Goal: Navigation & Orientation: Find specific page/section

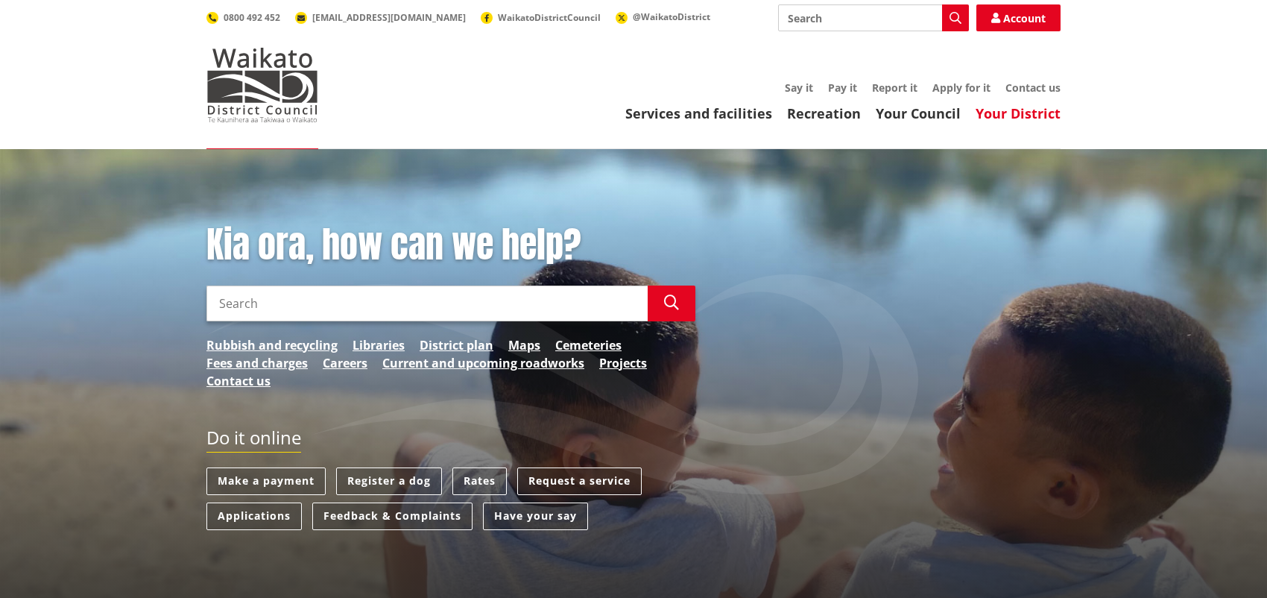
click at [999, 121] on link "Your District" at bounding box center [1017, 113] width 85 height 18
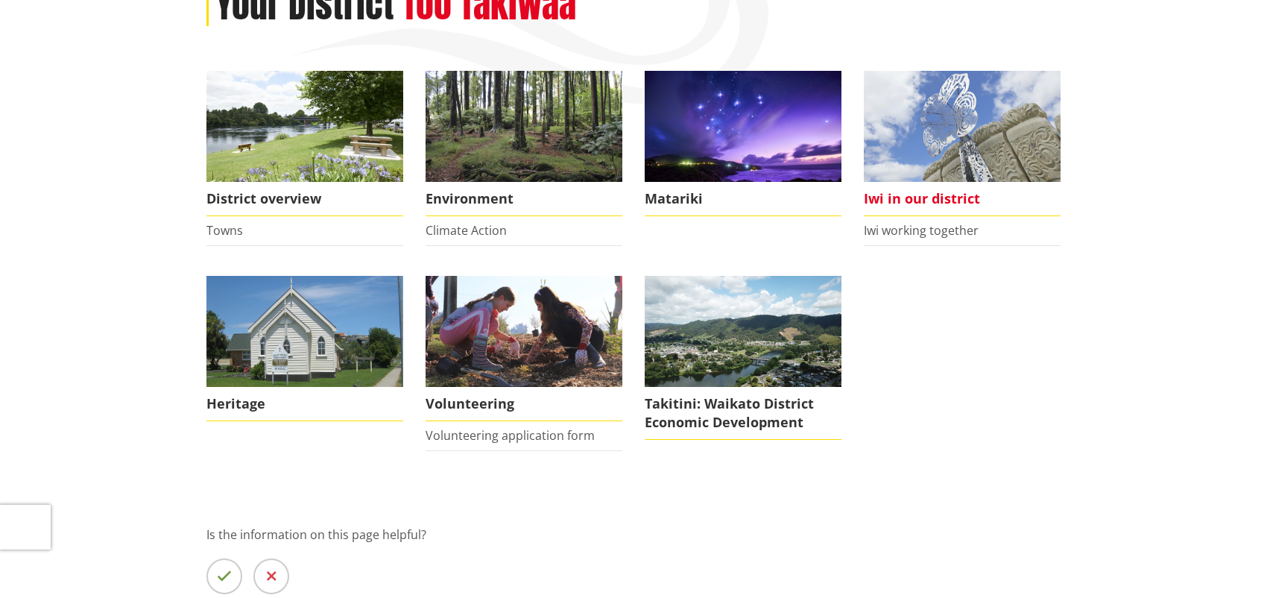
scroll to position [248, 0]
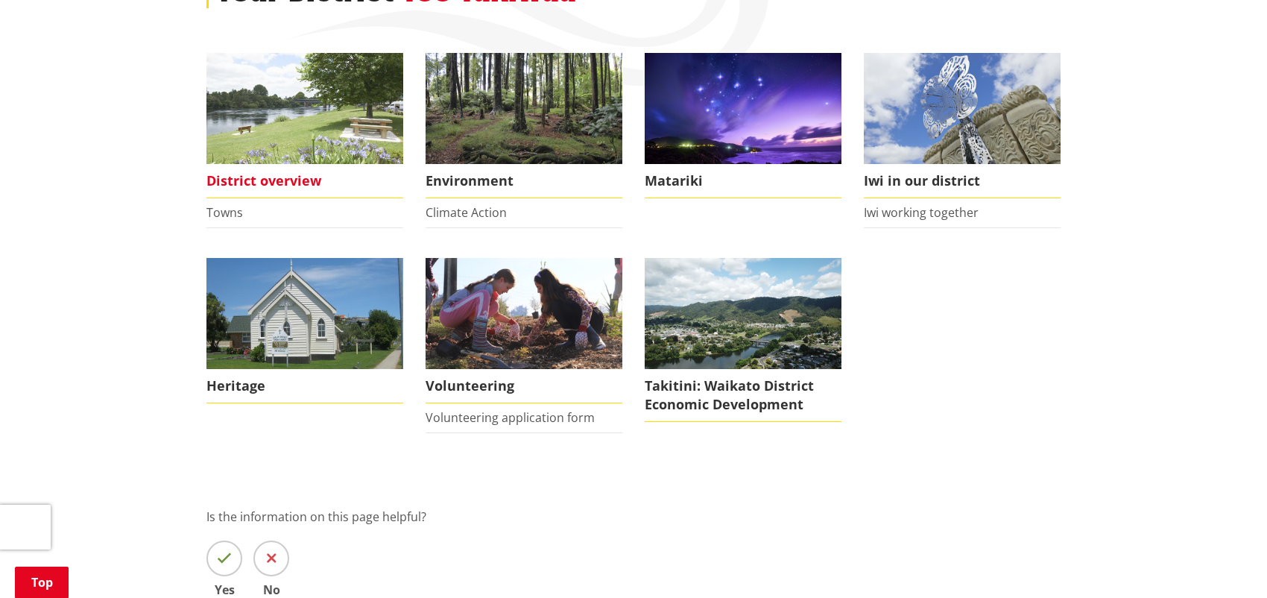
click at [280, 178] on span "District overview" at bounding box center [304, 181] width 197 height 34
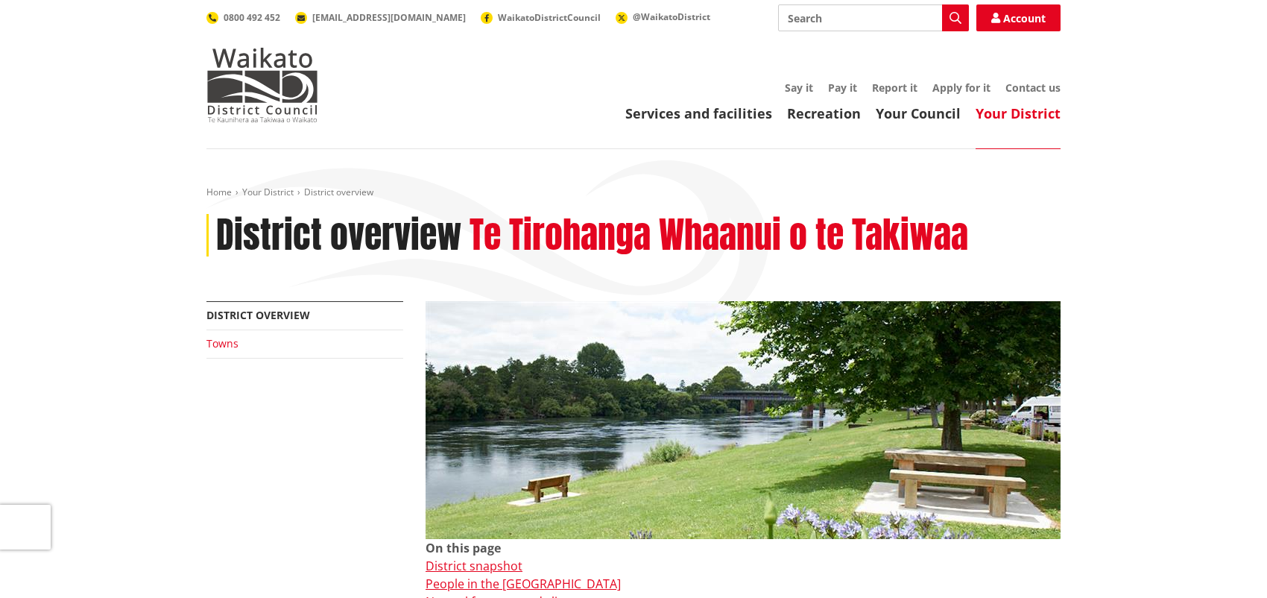
click at [224, 340] on link "Towns" at bounding box center [222, 343] width 32 height 14
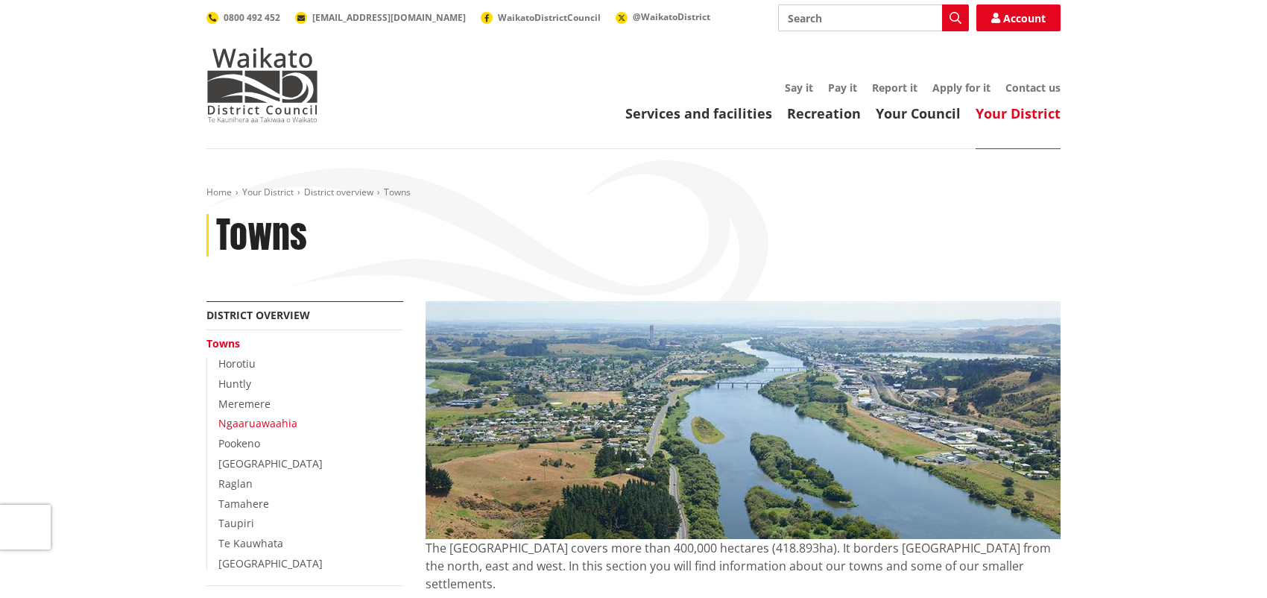
click at [273, 419] on link "Ngaaruawaahia" at bounding box center [257, 423] width 79 height 14
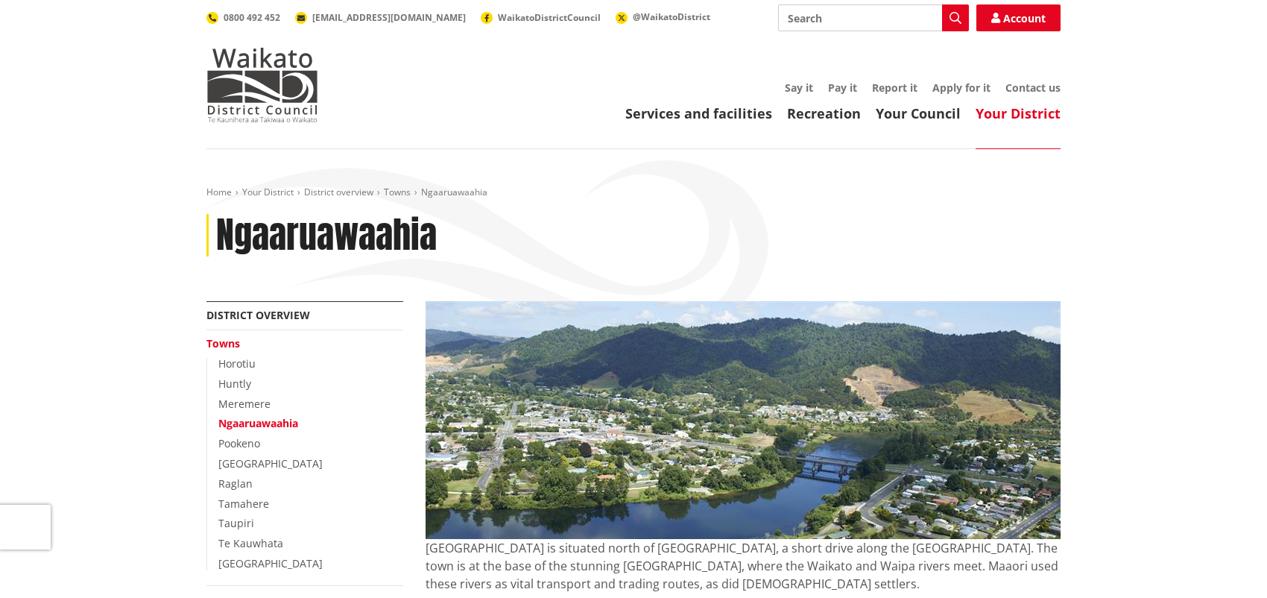
drag, startPoint x: 1132, startPoint y: 161, endPoint x: 1156, endPoint y: 44, distance: 119.4
